Goal: Entertainment & Leisure: Consume media (video, audio)

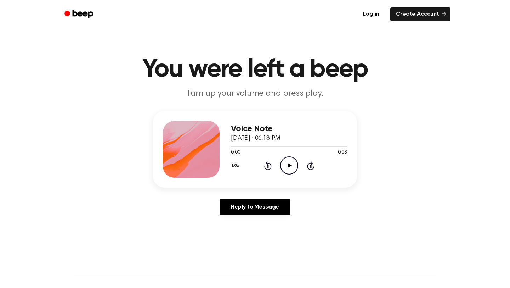
click at [293, 167] on icon "Play Audio" at bounding box center [289, 165] width 18 height 18
click at [288, 162] on icon "Play Audio" at bounding box center [289, 165] width 18 height 18
click at [293, 162] on icon "Play Audio" at bounding box center [289, 165] width 18 height 18
